Goal: Information Seeking & Learning: Check status

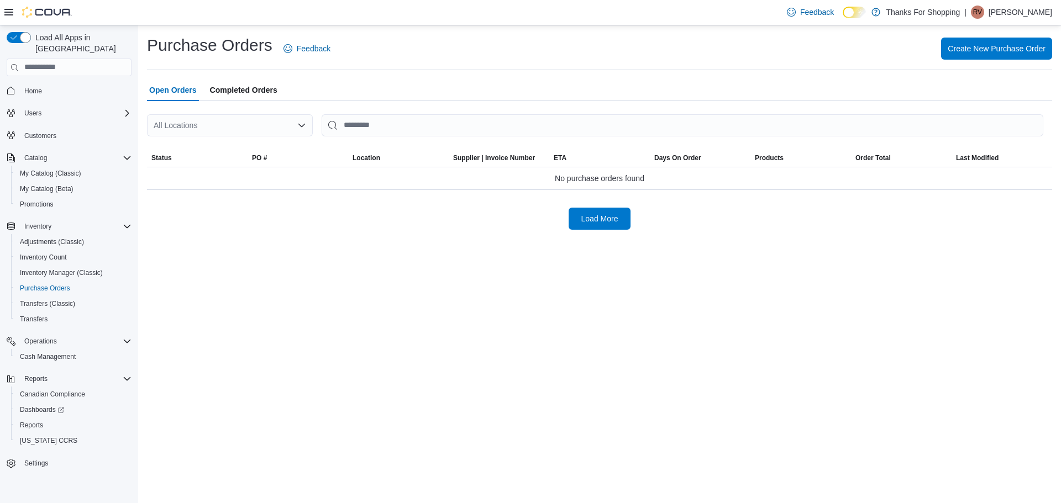
click at [234, 120] on div "All Locations" at bounding box center [230, 125] width 166 height 22
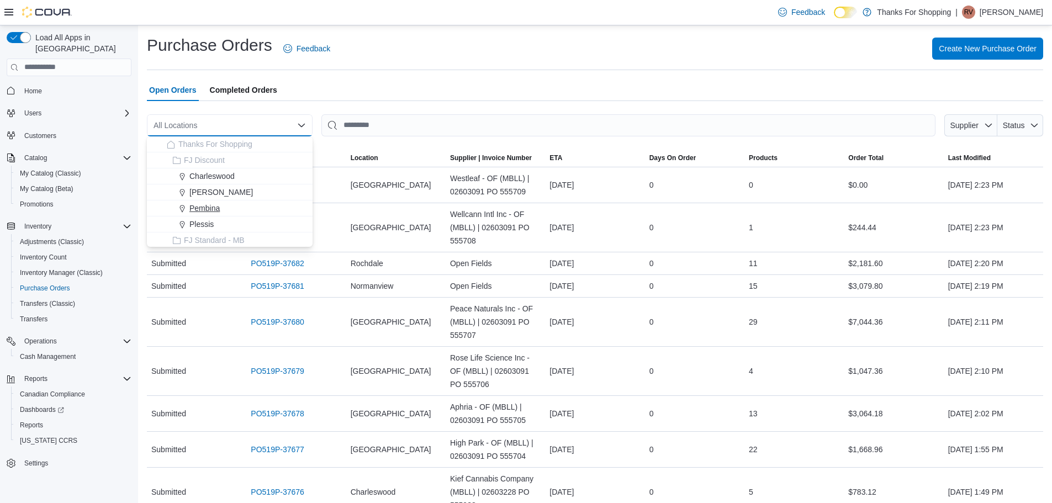
scroll to position [55, 0]
click at [220, 202] on span "[GEOGRAPHIC_DATA]" at bounding box center [230, 201] width 81 height 11
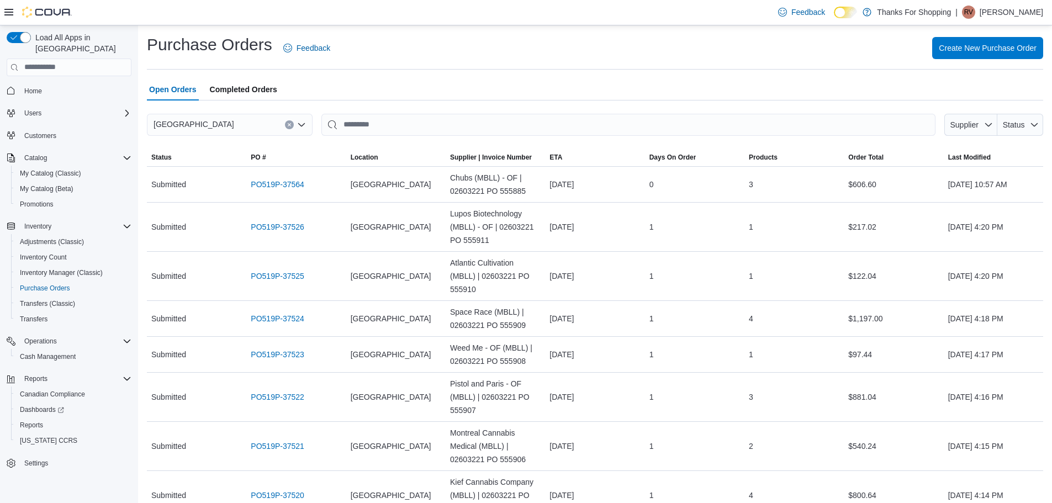
scroll to position [0, 0]
click at [31, 421] on span "Reports" at bounding box center [31, 425] width 23 height 9
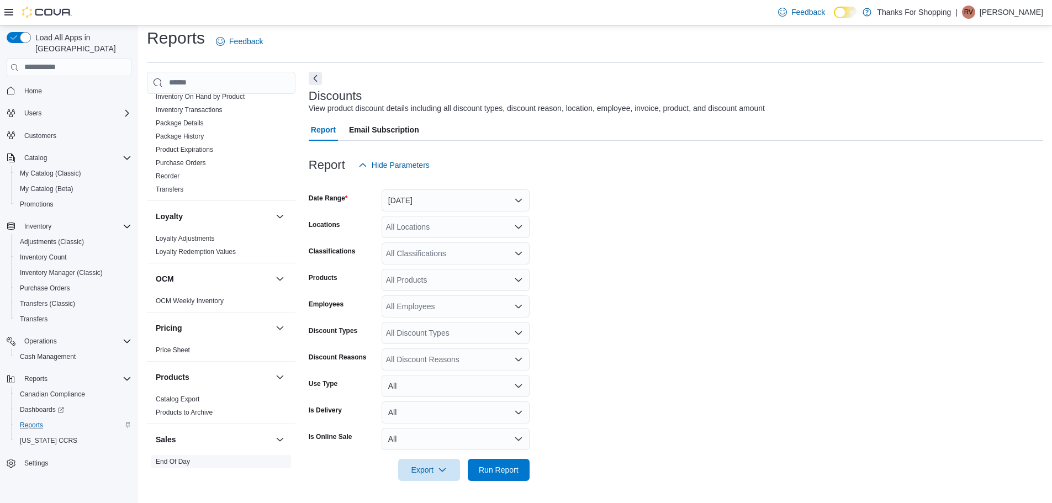
scroll to position [412, 0]
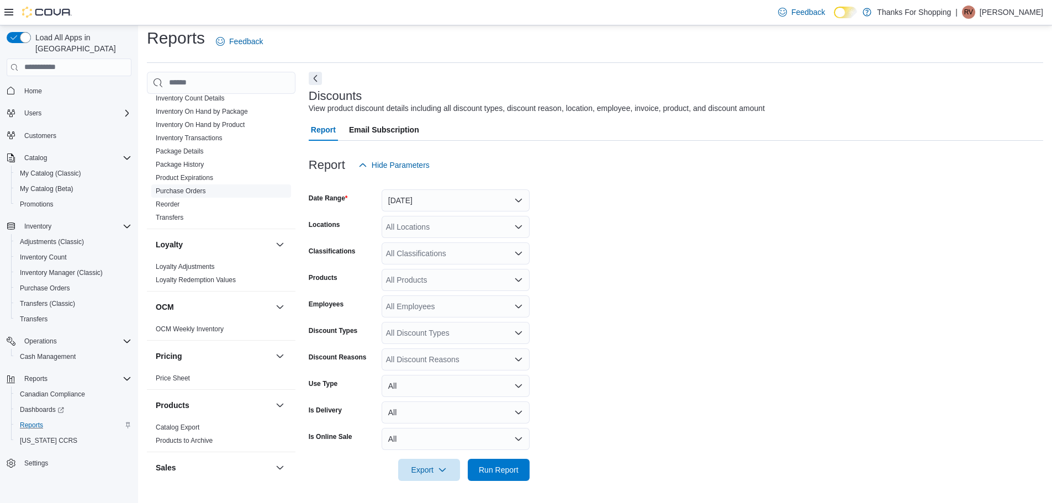
click at [197, 190] on link "Purchase Orders" at bounding box center [181, 191] width 50 height 8
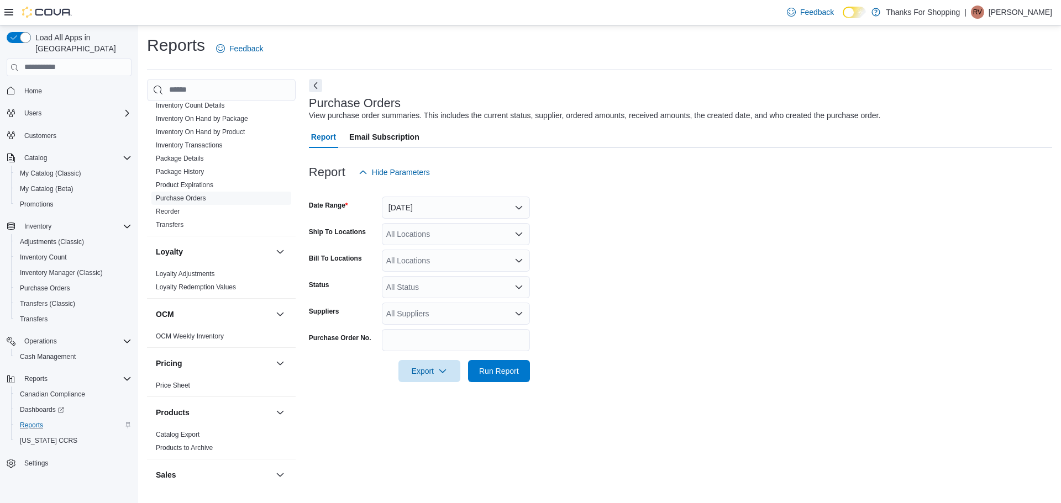
click at [439, 219] on form "Date Range Yesterday Ship To Locations All Locations Bill To Locations All Loca…" at bounding box center [680, 282] width 743 height 199
click at [431, 204] on button "Yesterday" at bounding box center [456, 208] width 148 height 22
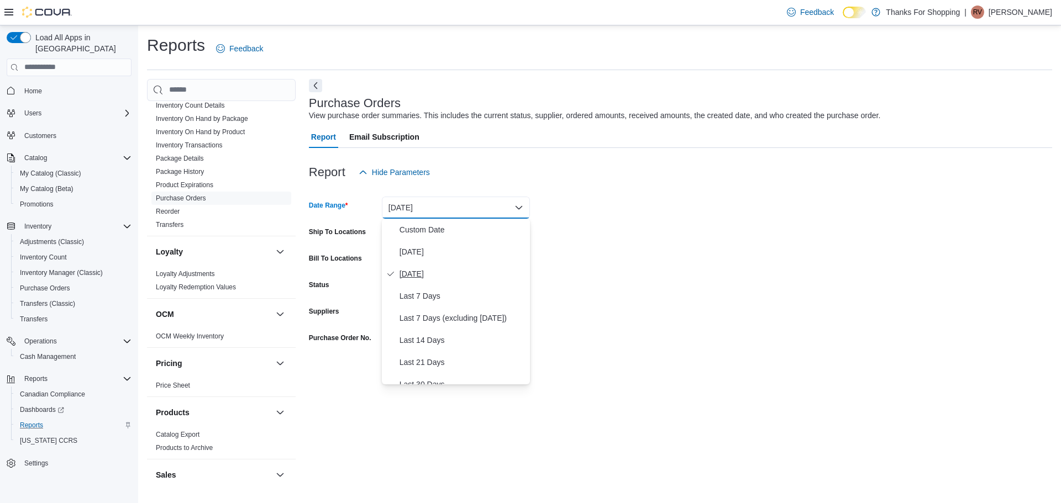
click at [427, 269] on span "Yesterday" at bounding box center [462, 273] width 126 height 13
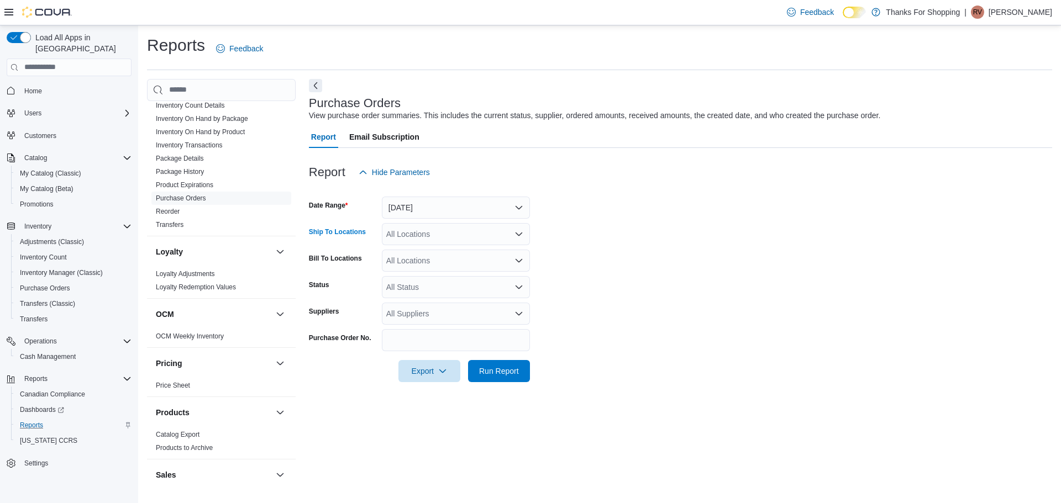
click at [439, 242] on div "All Locations" at bounding box center [456, 234] width 148 height 22
click at [444, 238] on div "****" at bounding box center [456, 234] width 148 height 22
type input "***"
click at [444, 254] on span "[GEOGRAPHIC_DATA]" at bounding box center [451, 253] width 81 height 11
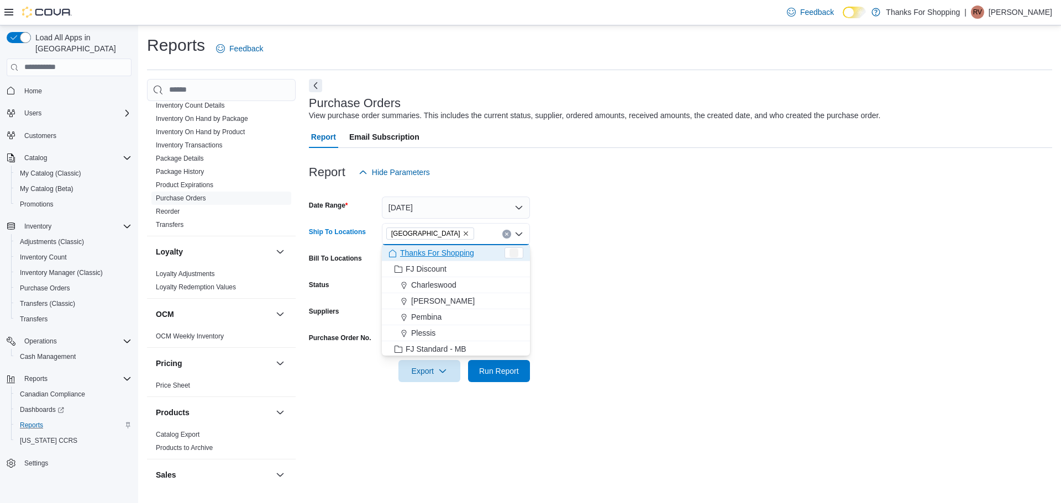
click at [621, 235] on form "Date Range Yesterday Ship To Locations Grant Park Combo box. Selected. Grant Pa…" at bounding box center [680, 282] width 743 height 199
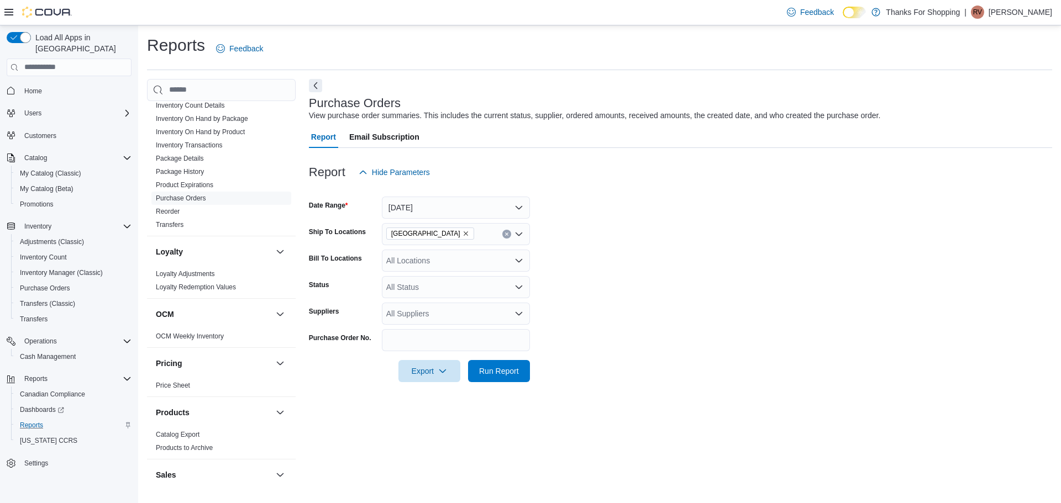
click at [505, 394] on div at bounding box center [680, 388] width 743 height 13
click at [510, 371] on span "Run Report" at bounding box center [499, 370] width 40 height 11
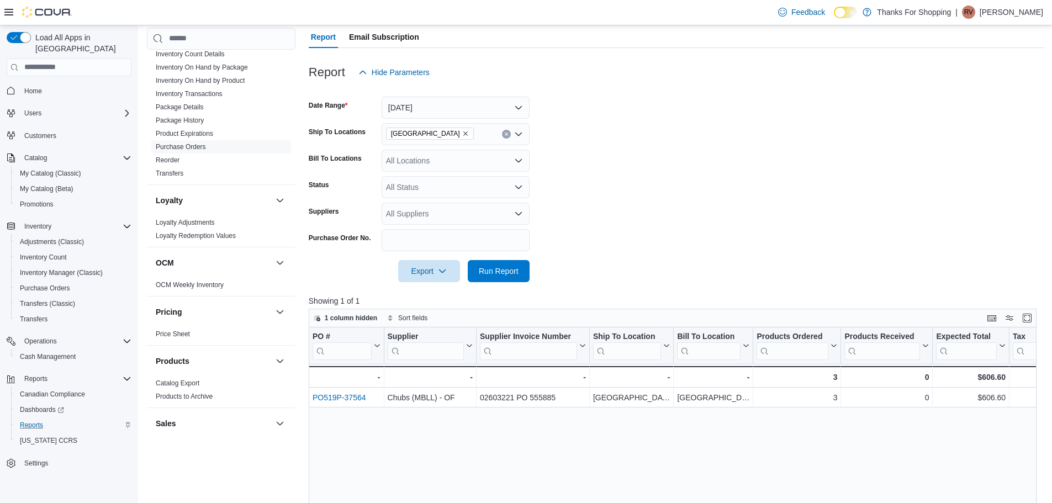
scroll to position [96, 0]
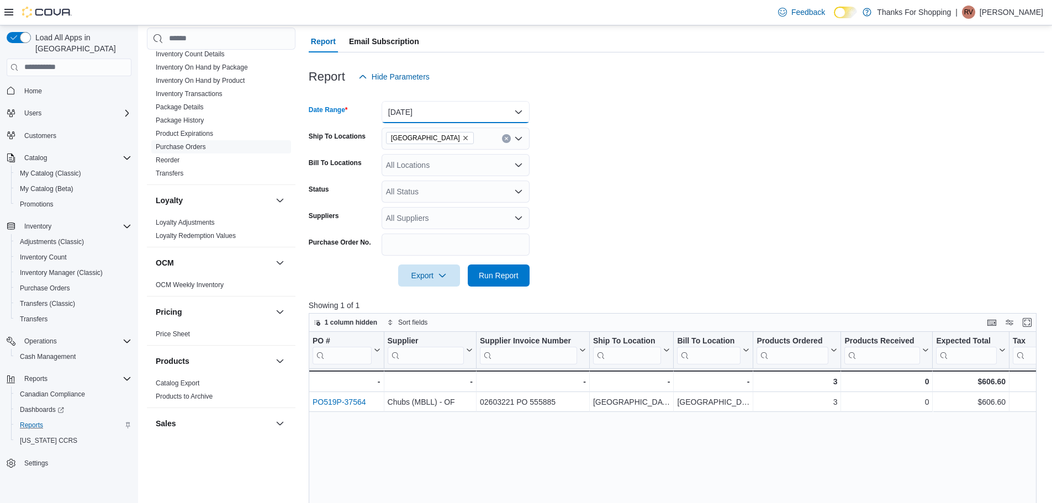
click at [435, 112] on button "Yesterday" at bounding box center [456, 112] width 148 height 22
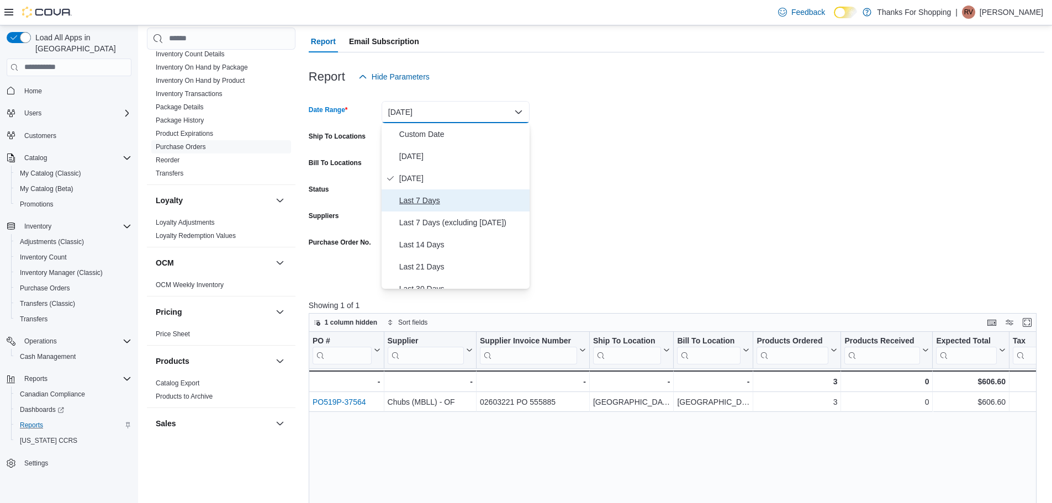
click at [443, 202] on span "Last 7 Days" at bounding box center [462, 200] width 126 height 13
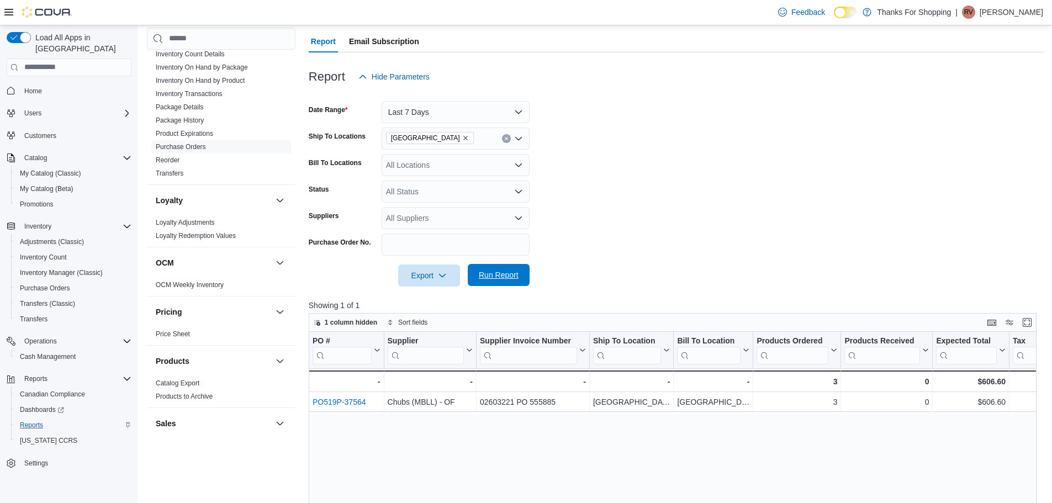
click at [497, 273] on span "Run Report" at bounding box center [499, 275] width 40 height 11
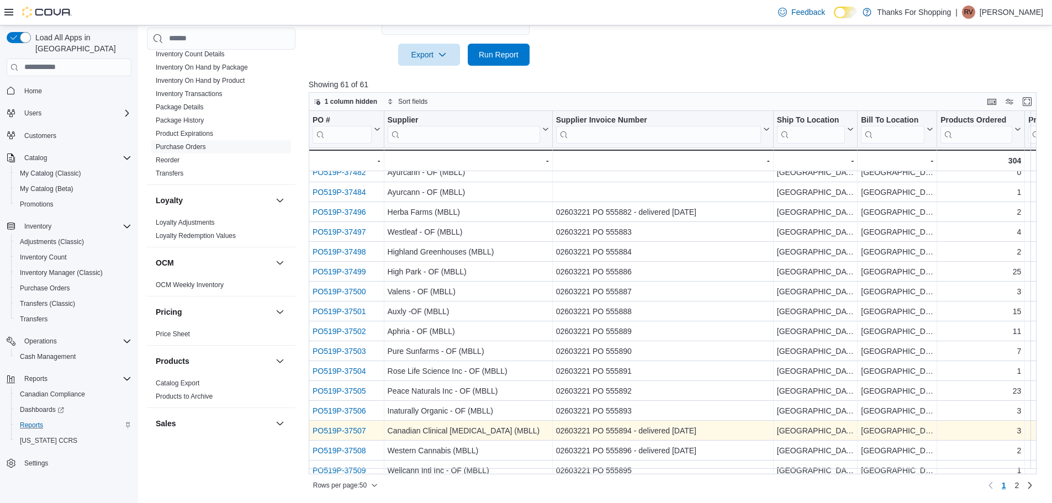
scroll to position [530, 0]
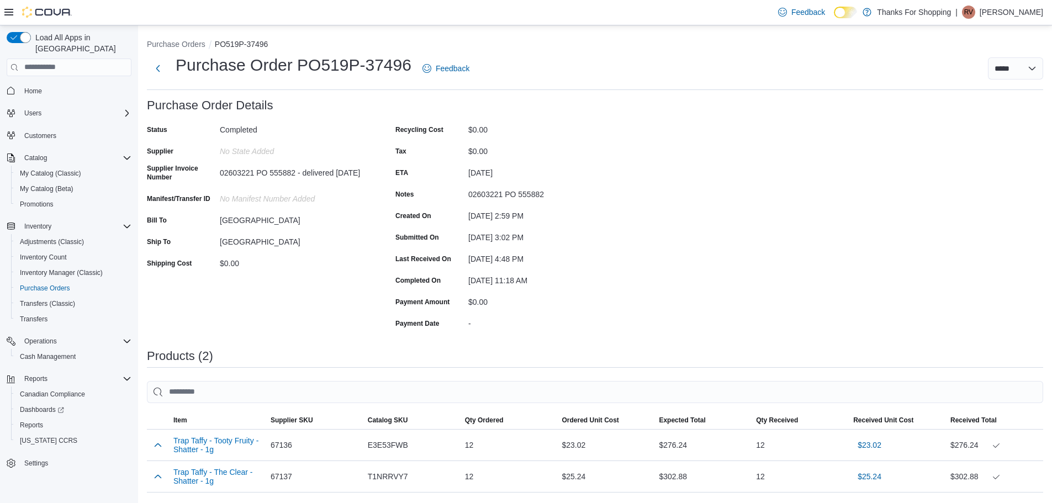
scroll to position [148, 0]
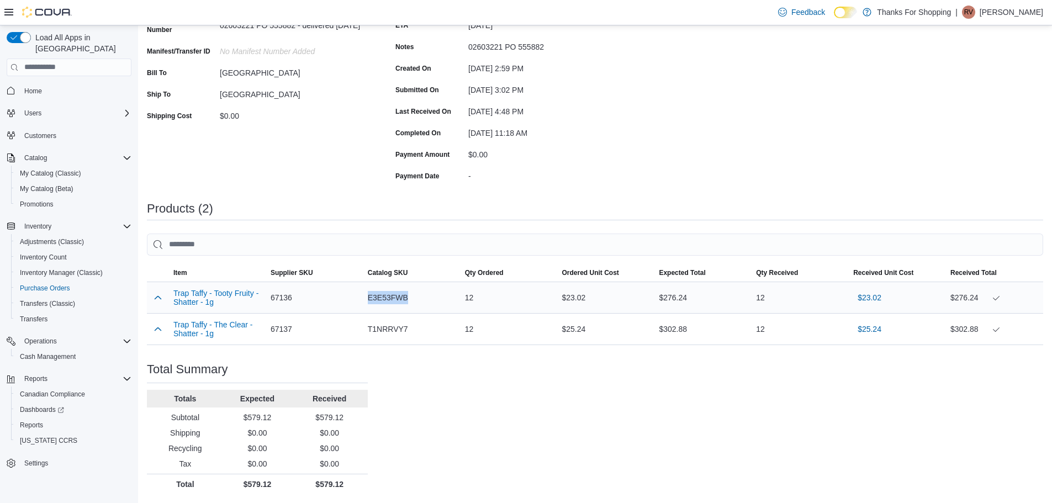
drag, startPoint x: 369, startPoint y: 299, endPoint x: 408, endPoint y: 297, distance: 39.8
click at [408, 297] on div "E3E53FWB" at bounding box center [412, 298] width 97 height 22
copy span "E3E53FWB"
drag, startPoint x: 366, startPoint y: 330, endPoint x: 413, endPoint y: 331, distance: 46.4
click at [413, 331] on div "T1NRRVY7" at bounding box center [412, 329] width 97 height 22
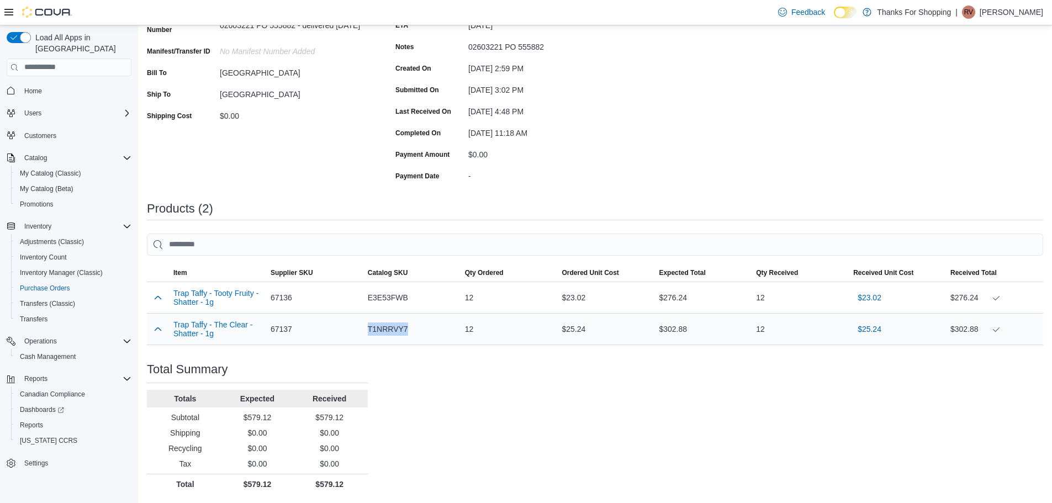
copy span "T1NRRVY7"
